Goal: Find specific page/section: Find specific page/section

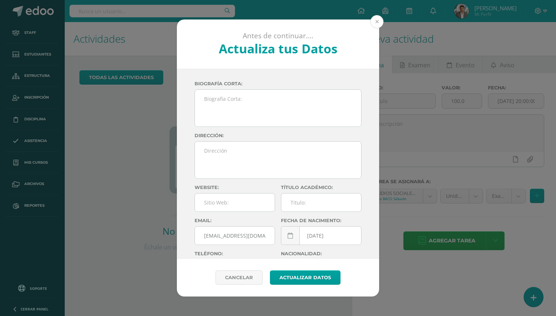
click at [375, 24] on button at bounding box center [376, 21] width 13 height 13
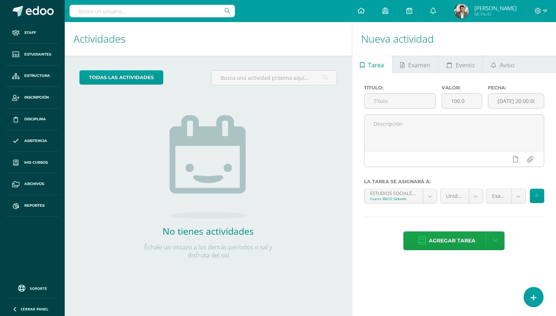
click at [180, 18] on div at bounding box center [152, 11] width 165 height 22
click at [180, 13] on input "text" at bounding box center [152, 11] width 165 height 13
type input "ovalle"
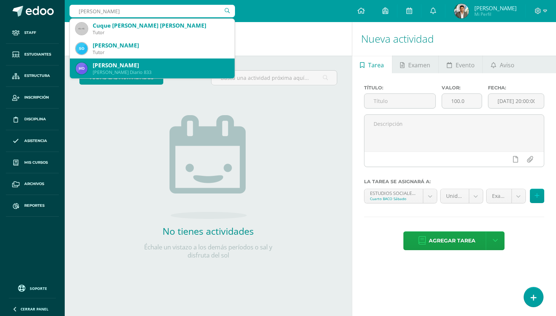
click at [147, 67] on div "Hania Desireé Ortíz Ovalle" at bounding box center [161, 65] width 136 height 8
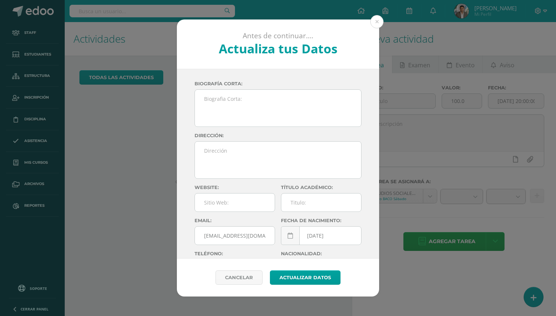
click at [148, 6] on div "Antes de continuar.... Actualiza tus Datos Cortéz Ramírez Edwar Kenedy tuSFJZMh…" at bounding box center [278, 158] width 556 height 316
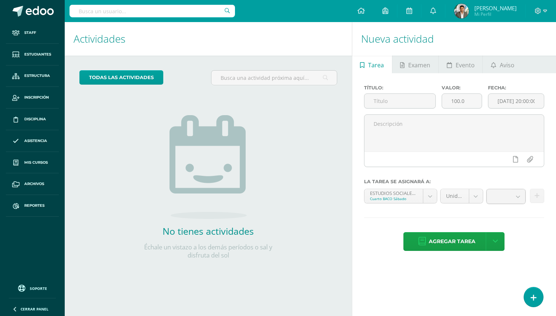
click at [148, 6] on input "text" at bounding box center [152, 11] width 165 height 13
type input "[PERSON_NAME]"
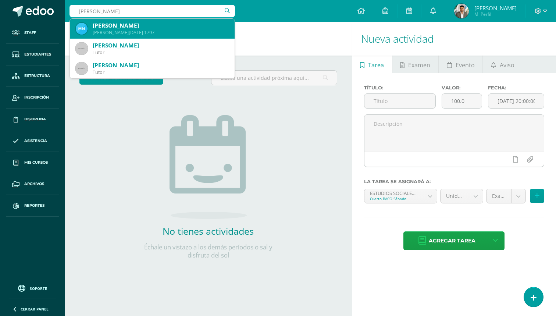
click at [135, 32] on div "Quinto BACO Sábado 1797" at bounding box center [161, 32] width 136 height 6
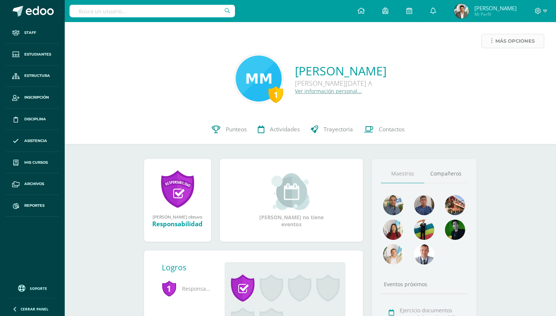
click at [528, 42] on span "Más opciones" at bounding box center [514, 41] width 39 height 14
click at [299, 93] on link "Ver información personal..." at bounding box center [328, 91] width 67 height 7
